Goal: Information Seeking & Learning: Check status

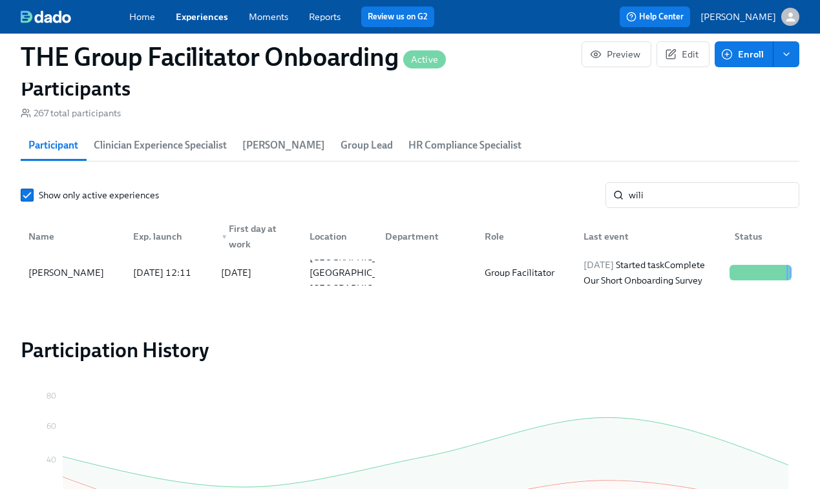
scroll to position [0, 18405]
click at [671, 192] on input "wili" at bounding box center [714, 195] width 171 height 26
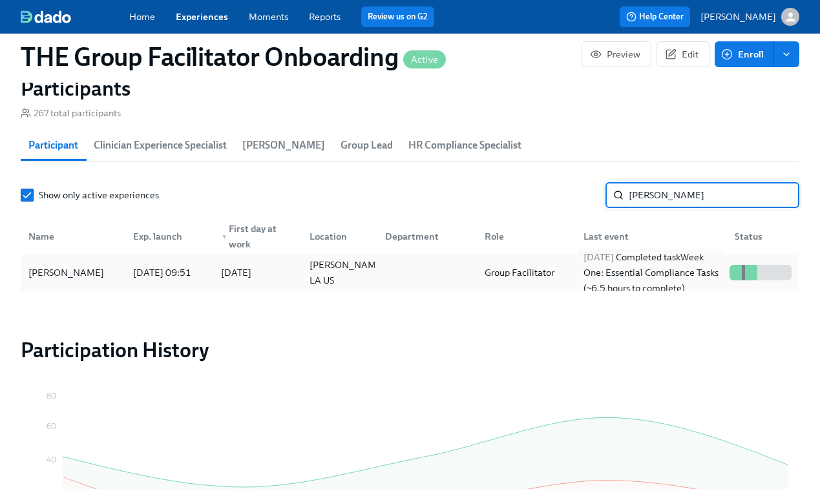
type input "[PERSON_NAME]"
click at [630, 264] on div "[DATE] Completed task Week One: Essential Compliance Tasks (~6.5 hours to compl…" at bounding box center [651, 272] width 146 height 47
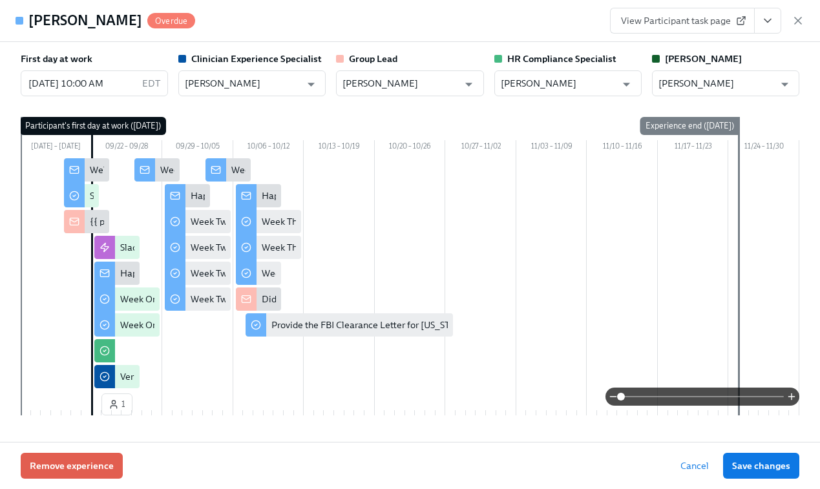
click at [715, 27] on link "View Participant task page" at bounding box center [682, 21] width 145 height 26
click at [762, 24] on icon "View task page" at bounding box center [767, 20] width 13 height 13
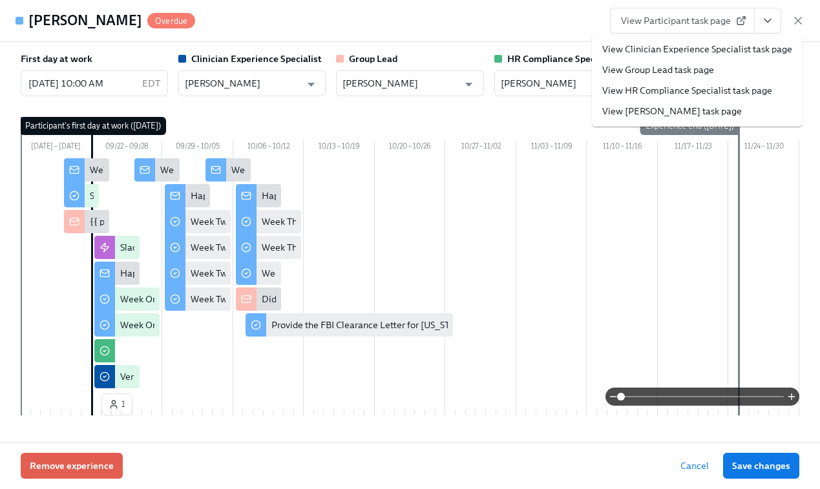
click at [675, 94] on link "View HR Compliance Specialist task page" at bounding box center [687, 90] width 170 height 13
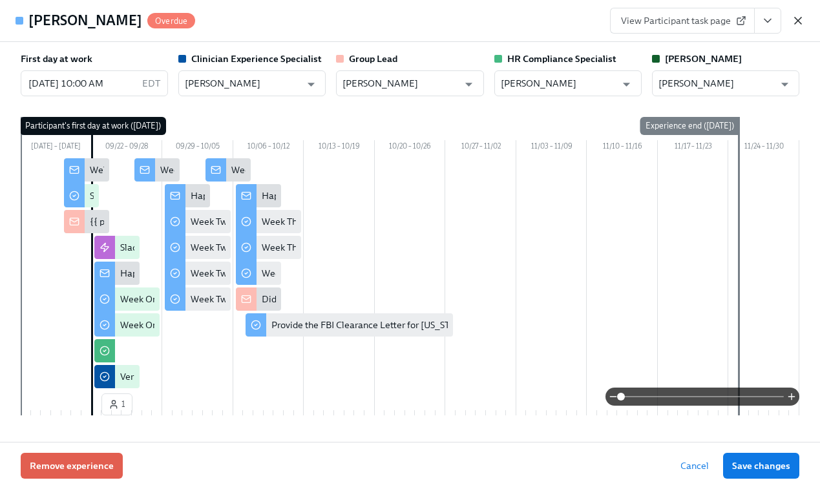
click at [796, 21] on icon "button" at bounding box center [798, 20] width 6 height 6
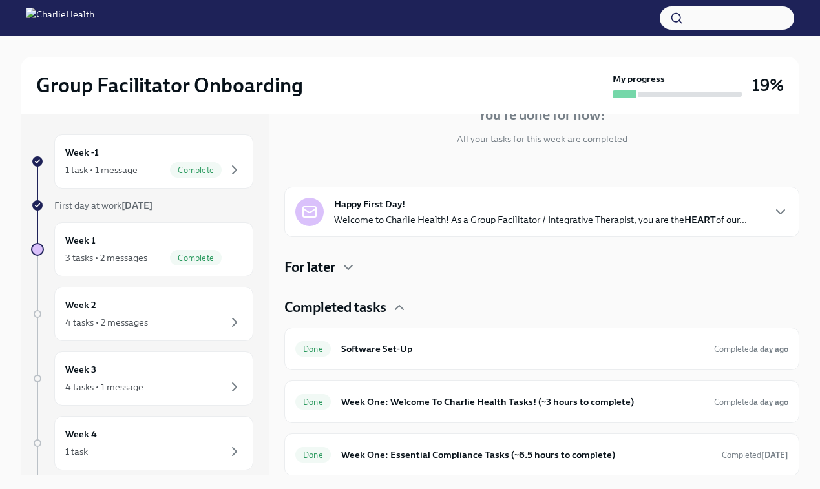
scroll to position [140, 0]
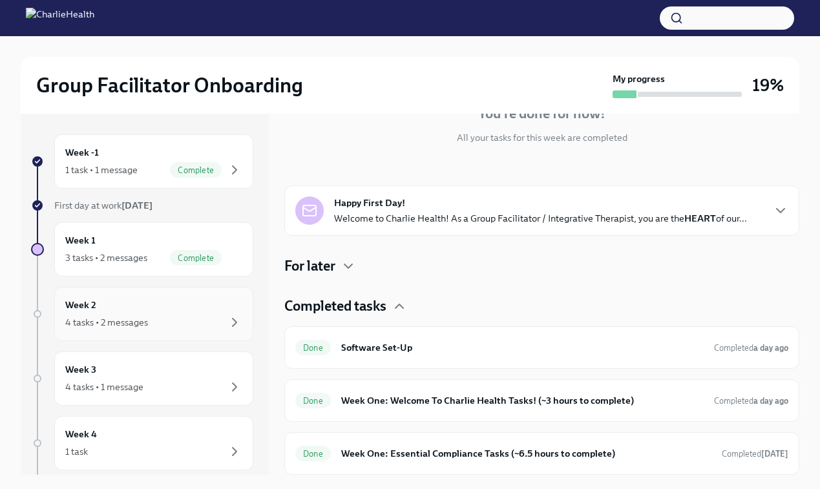
click at [156, 324] on div "4 tasks • 2 messages" at bounding box center [153, 323] width 177 height 16
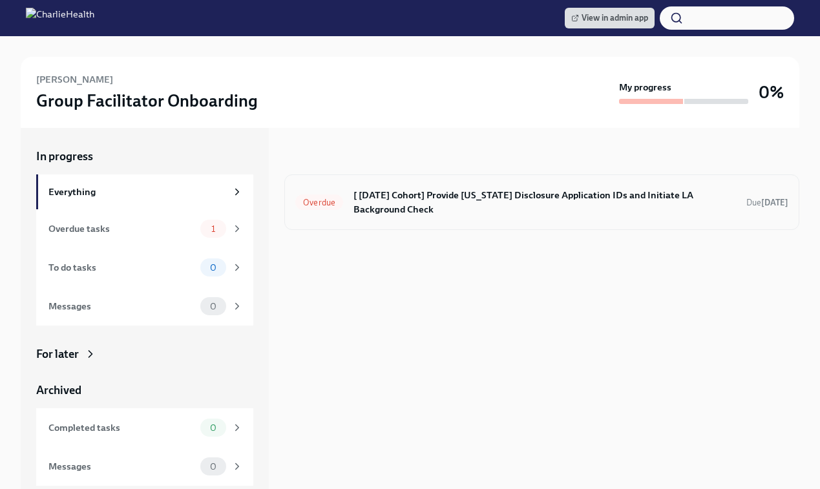
click at [549, 207] on h6 "[ [DATE] Cohort] Provide [US_STATE] Disclosure Application IDs and Initiate LA …" at bounding box center [544, 202] width 383 height 28
